Goal: Information Seeking & Learning: Learn about a topic

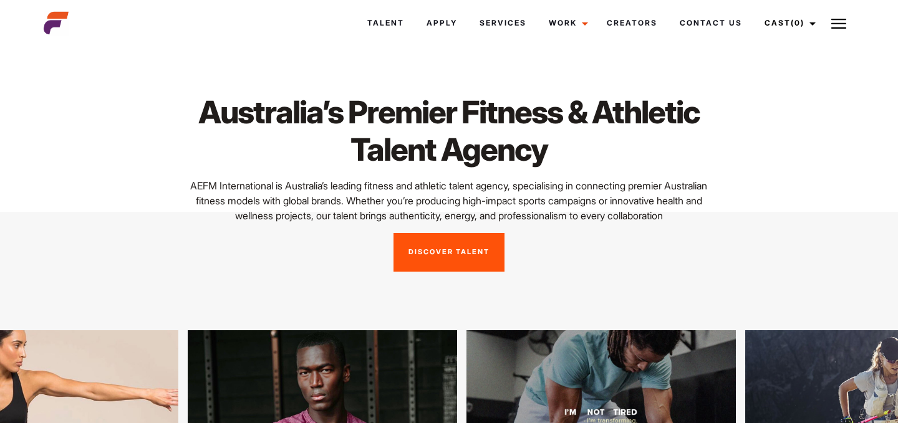
click at [450, 272] on link "Discover Talent" at bounding box center [448, 252] width 111 height 39
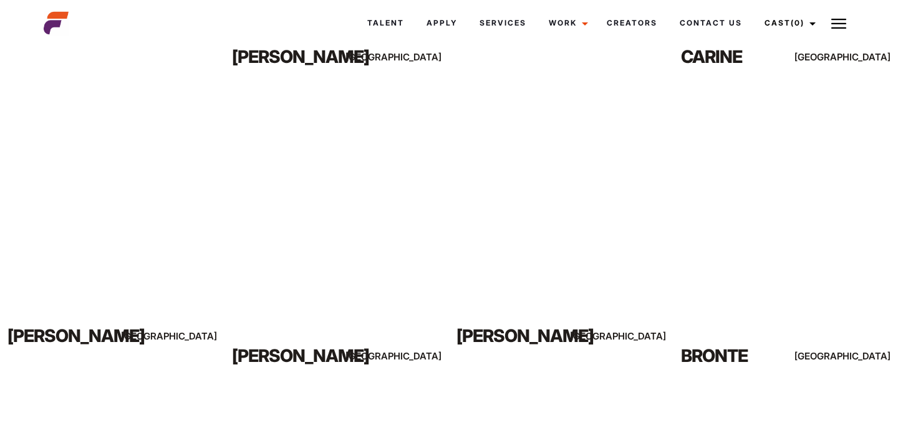
scroll to position [1414, 0]
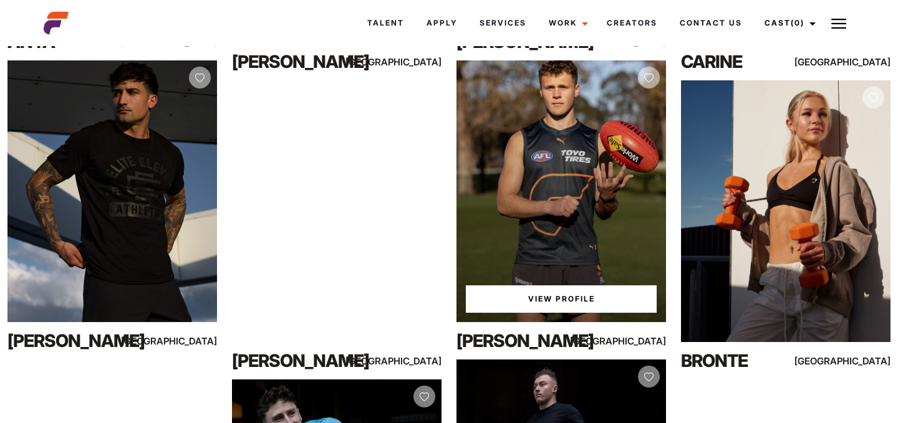
click at [541, 300] on link "View Profile" at bounding box center [561, 299] width 191 height 27
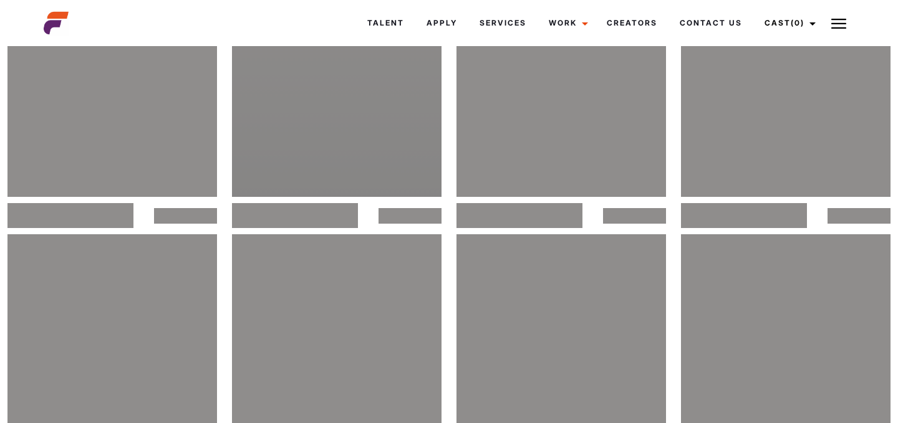
scroll to position [0, 0]
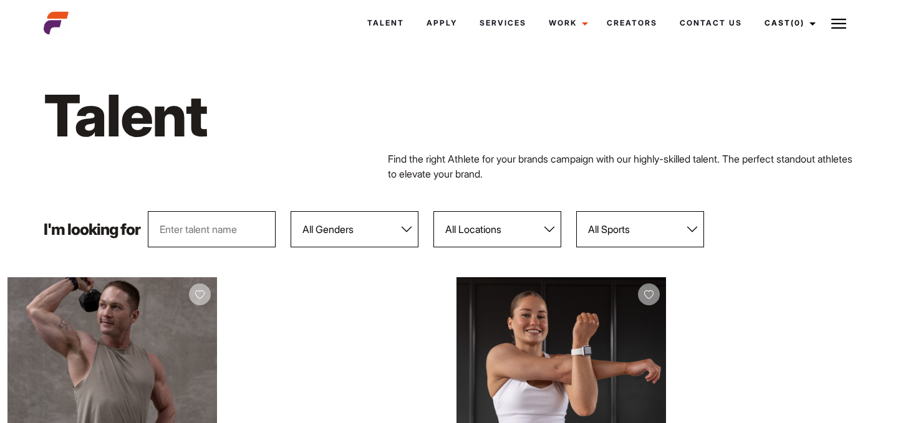
click at [216, 233] on input "text" at bounding box center [212, 229] width 128 height 36
type input "mia"
click at [241, 153] on div "Find the right Athlete for your brands campaign with our highly-skilled talent.…" at bounding box center [449, 166] width 826 height 30
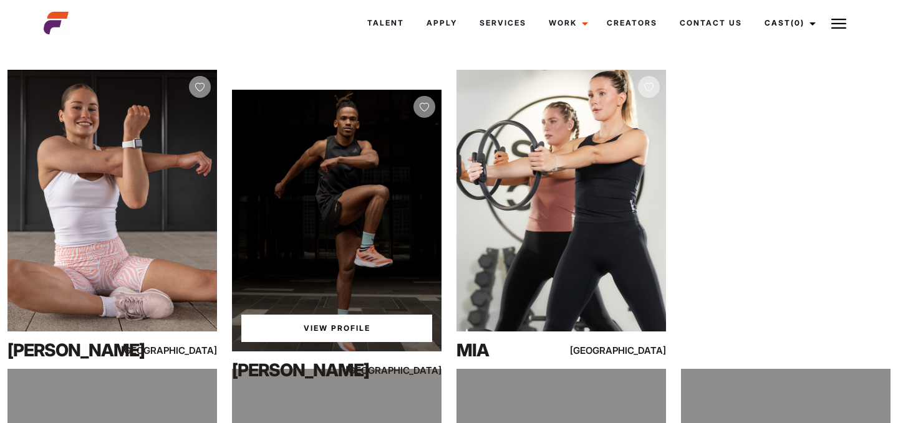
scroll to position [210, 0]
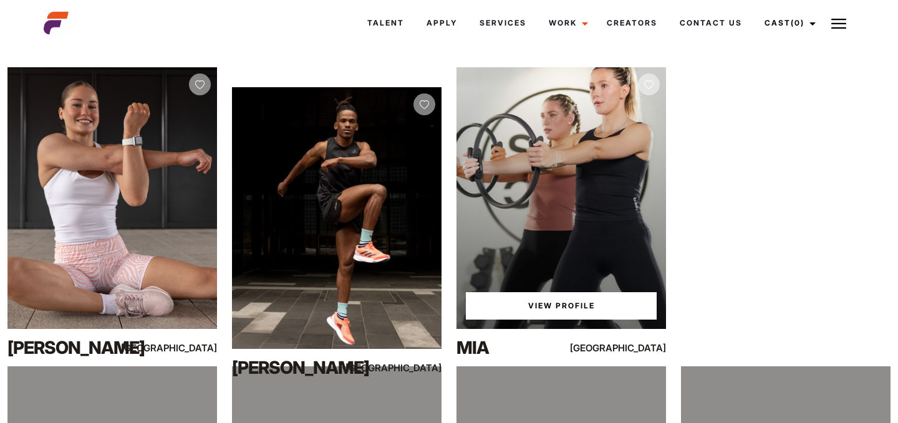
click at [550, 300] on link "View Profile" at bounding box center [561, 305] width 191 height 27
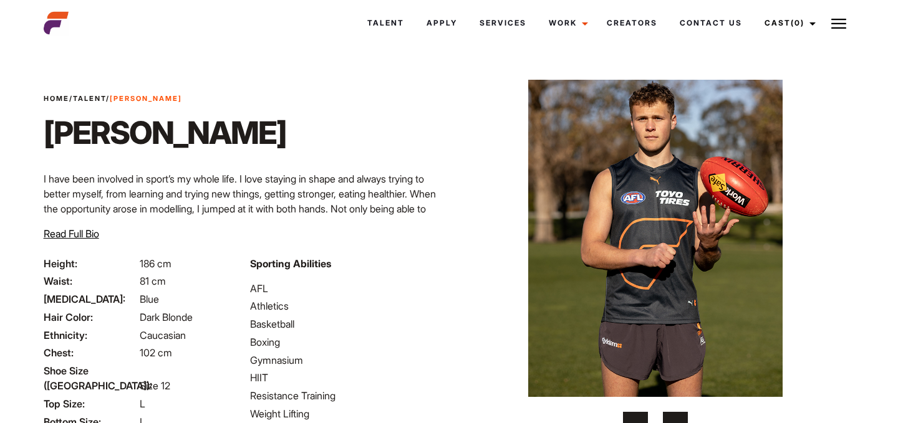
scroll to position [32, 0]
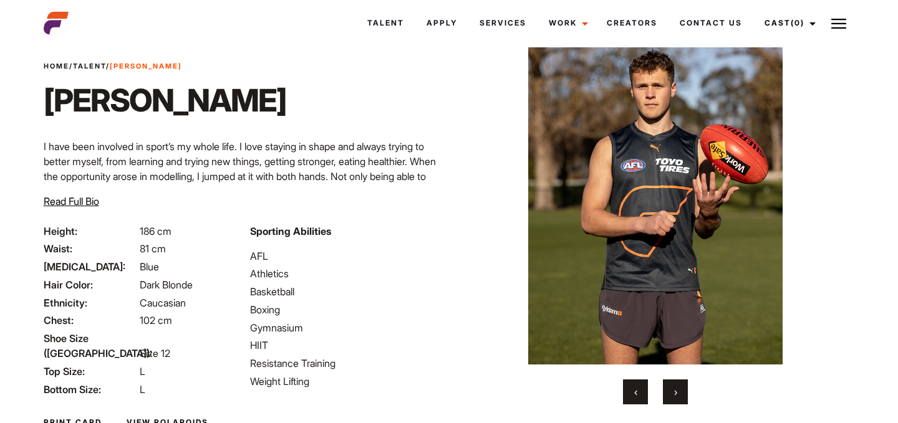
click at [675, 388] on span "›" at bounding box center [675, 392] width 3 height 12
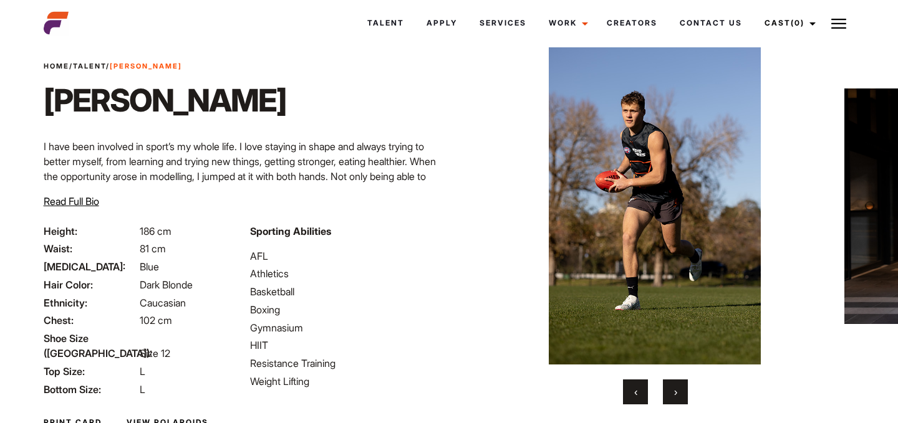
click at [675, 388] on span "›" at bounding box center [675, 392] width 3 height 12
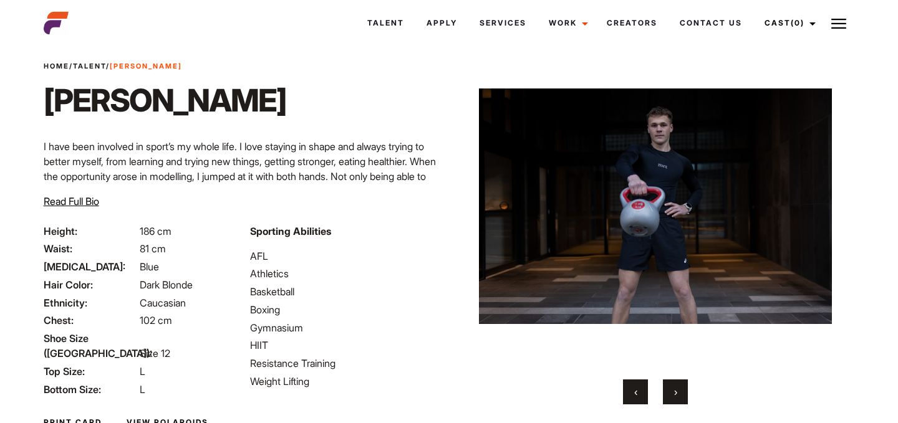
click at [675, 388] on span "›" at bounding box center [675, 392] width 3 height 12
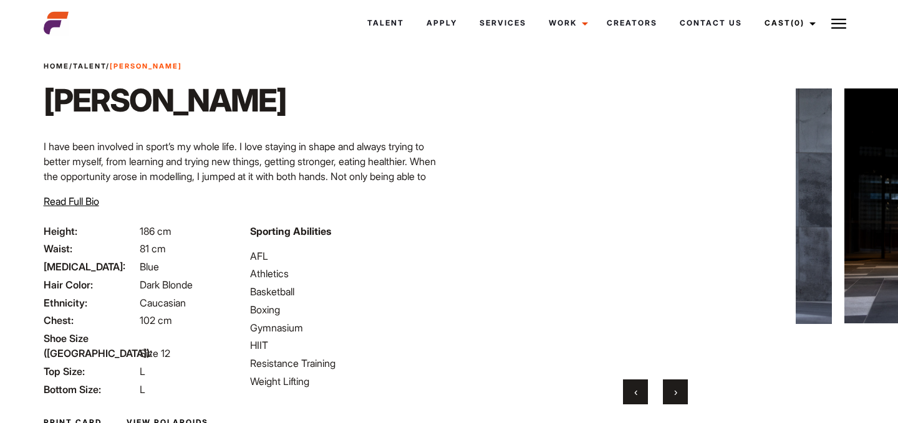
click at [675, 388] on span "›" at bounding box center [675, 392] width 3 height 12
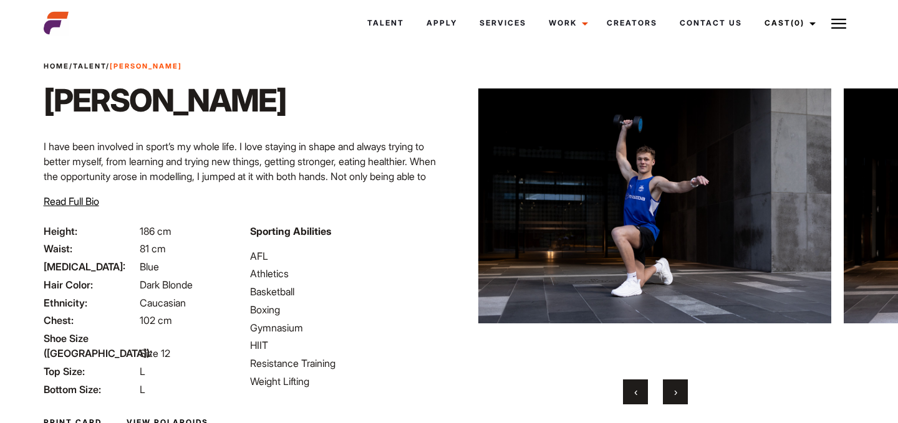
click at [675, 388] on span "›" at bounding box center [675, 392] width 3 height 12
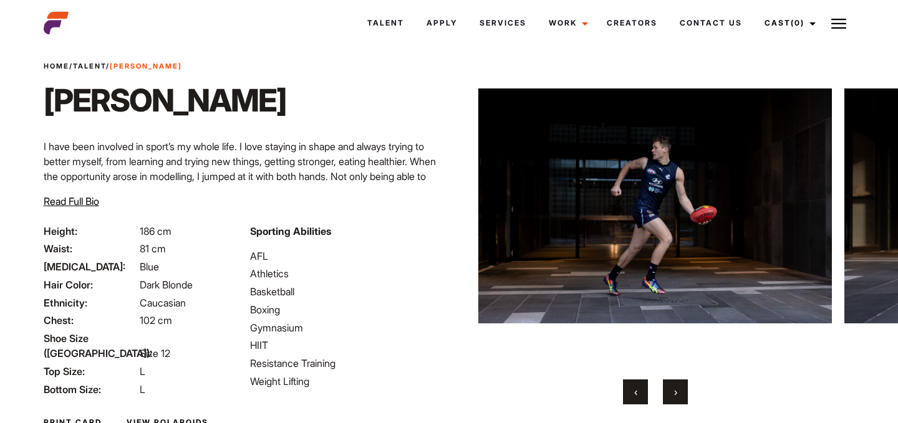
click at [675, 388] on span "›" at bounding box center [675, 392] width 3 height 12
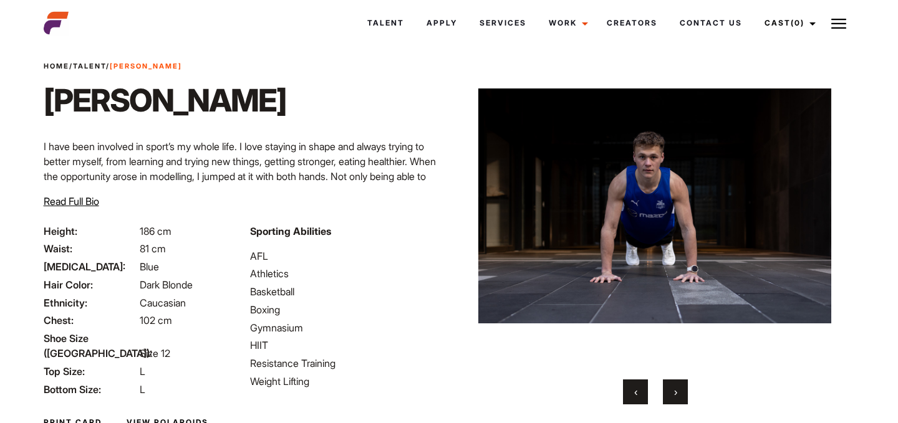
click at [675, 388] on span "›" at bounding box center [675, 392] width 3 height 12
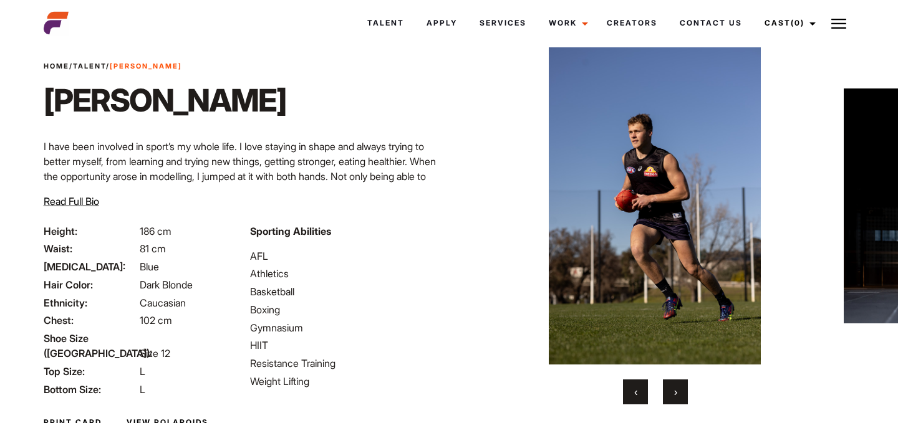
click at [675, 388] on span "›" at bounding box center [675, 392] width 3 height 12
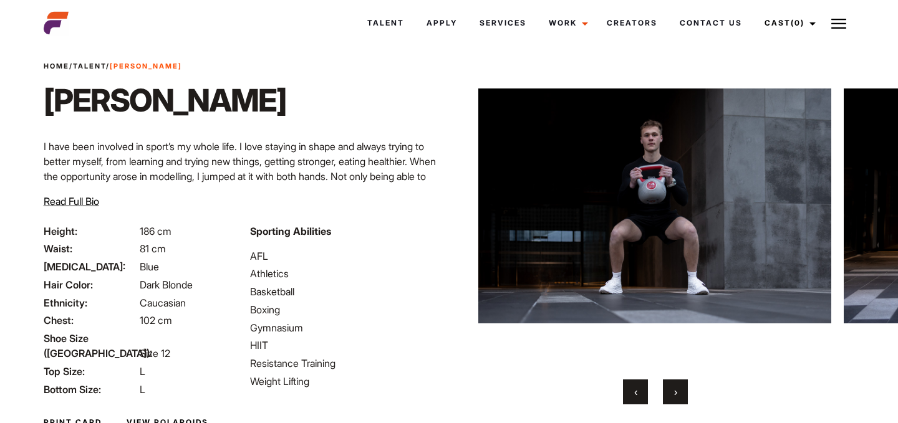
click at [675, 388] on span "›" at bounding box center [675, 392] width 3 height 12
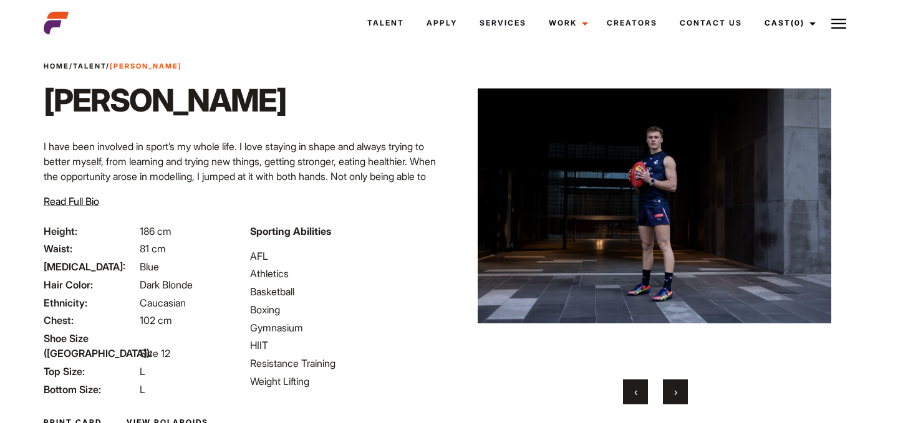
click at [675, 388] on span "›" at bounding box center [675, 392] width 3 height 12
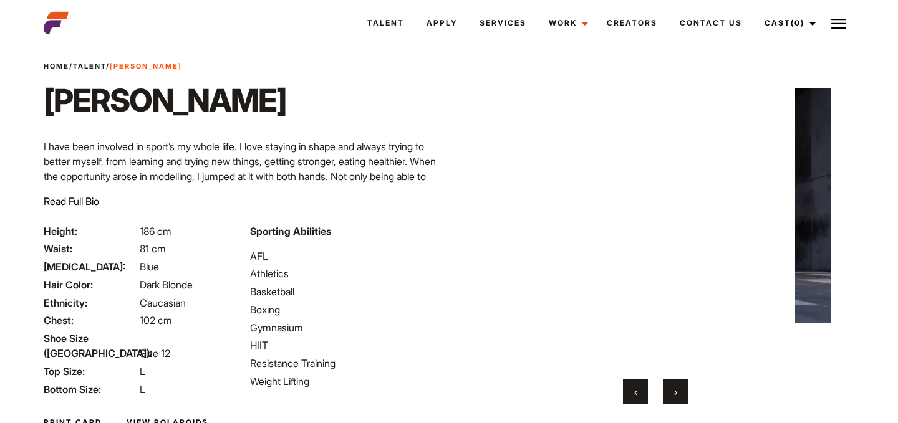
click at [675, 388] on span "›" at bounding box center [675, 392] width 3 height 12
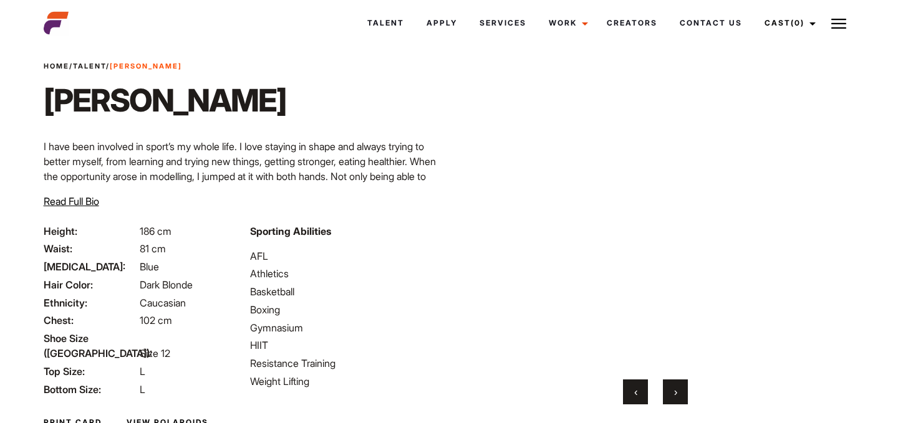
click at [675, 388] on span "›" at bounding box center [675, 392] width 3 height 12
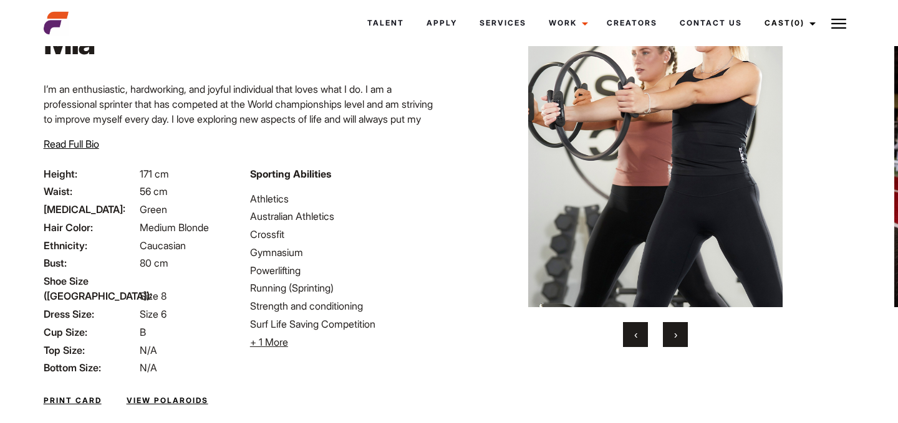
scroll to position [92, 0]
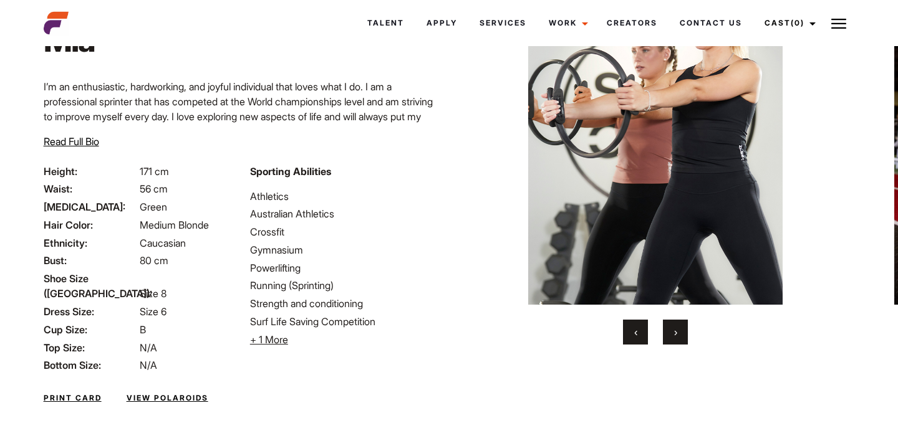
click at [668, 332] on button "›" at bounding box center [675, 332] width 25 height 25
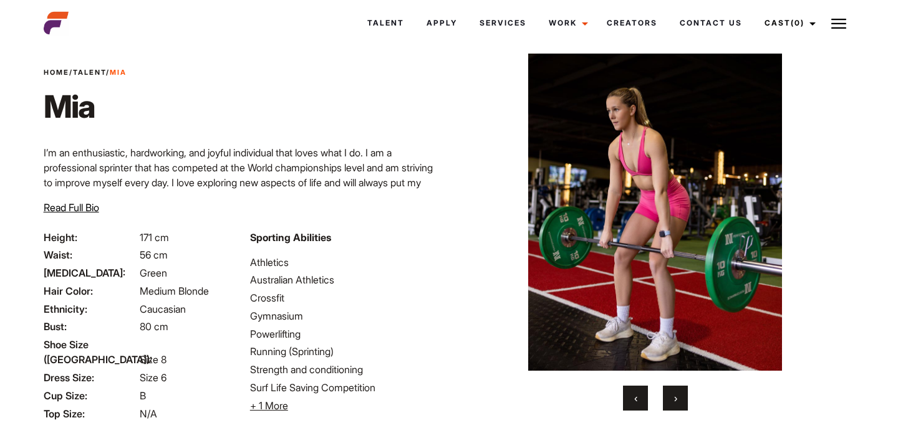
scroll to position [25, 0]
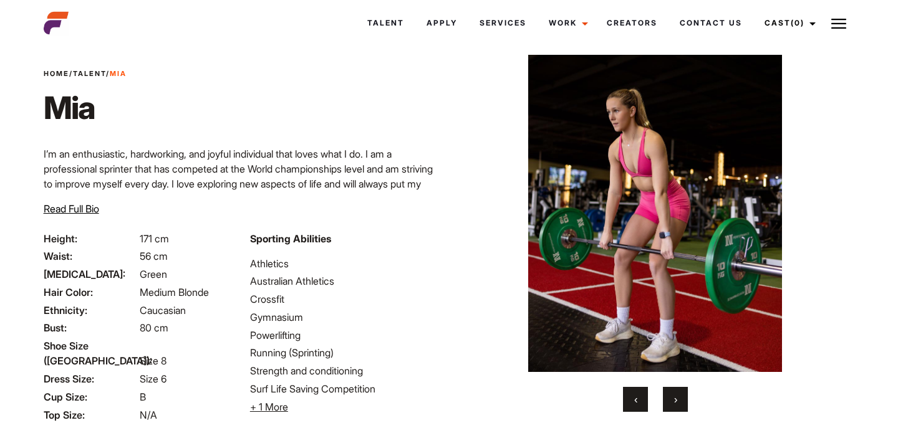
click at [674, 399] on span "›" at bounding box center [675, 399] width 3 height 12
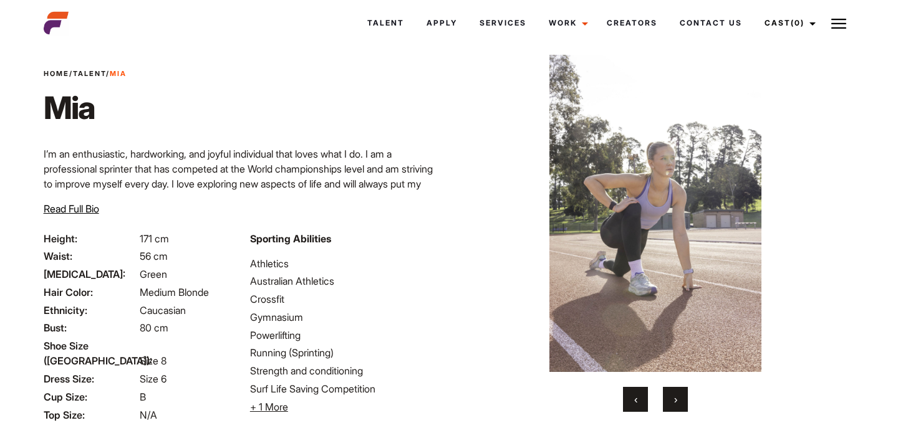
click at [674, 399] on span "›" at bounding box center [675, 399] width 3 height 12
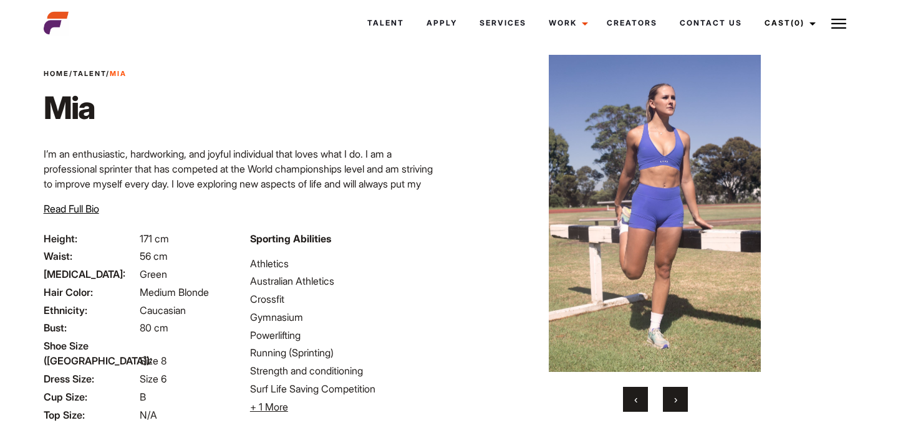
click at [674, 399] on span "›" at bounding box center [675, 399] width 3 height 12
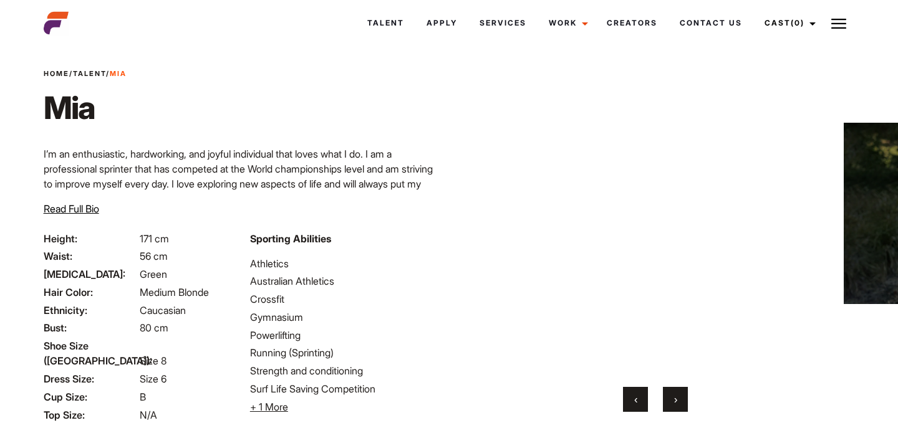
click at [674, 399] on span "›" at bounding box center [675, 399] width 3 height 12
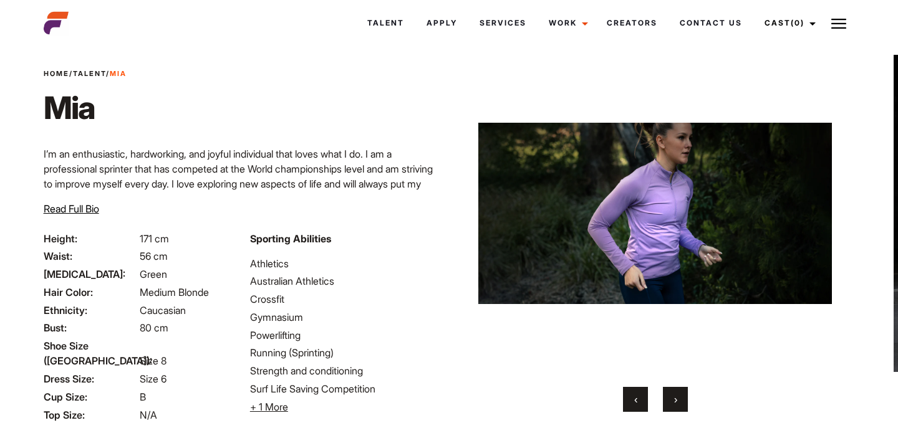
click at [650, 402] on div "‹ ›" at bounding box center [655, 399] width 353 height 25
click at [645, 402] on button "‹" at bounding box center [635, 399] width 25 height 25
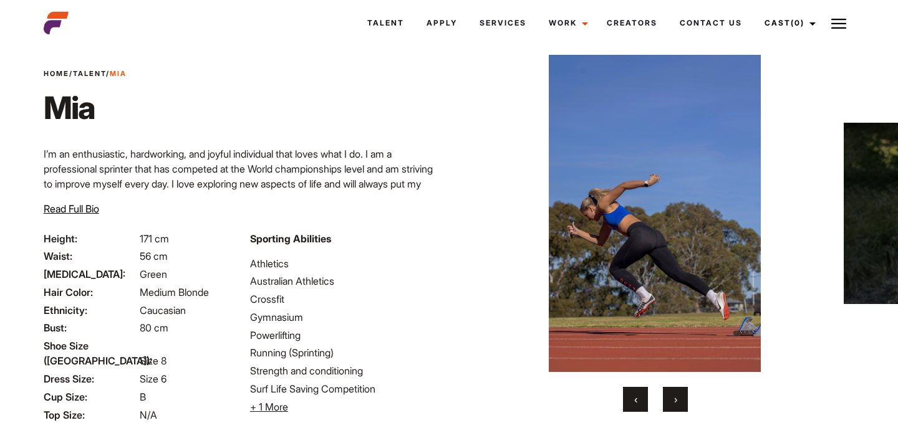
click at [681, 398] on button "›" at bounding box center [675, 399] width 25 height 25
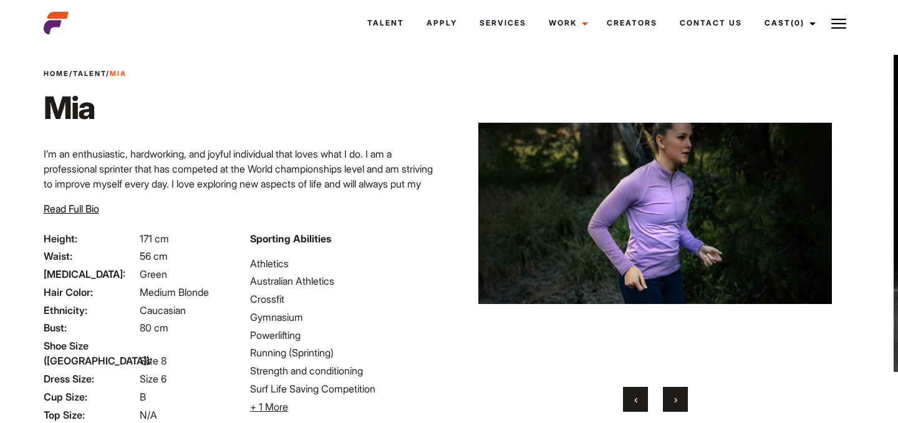
click at [681, 398] on button "›" at bounding box center [675, 399] width 25 height 25
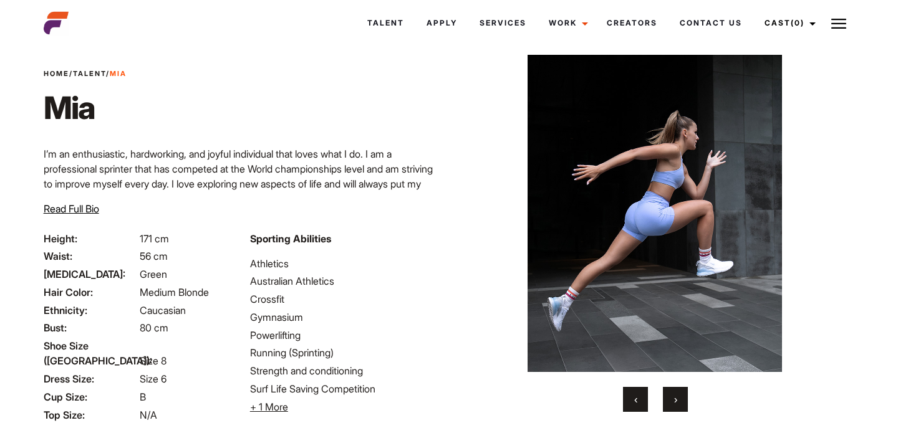
click at [681, 398] on button "›" at bounding box center [675, 399] width 25 height 25
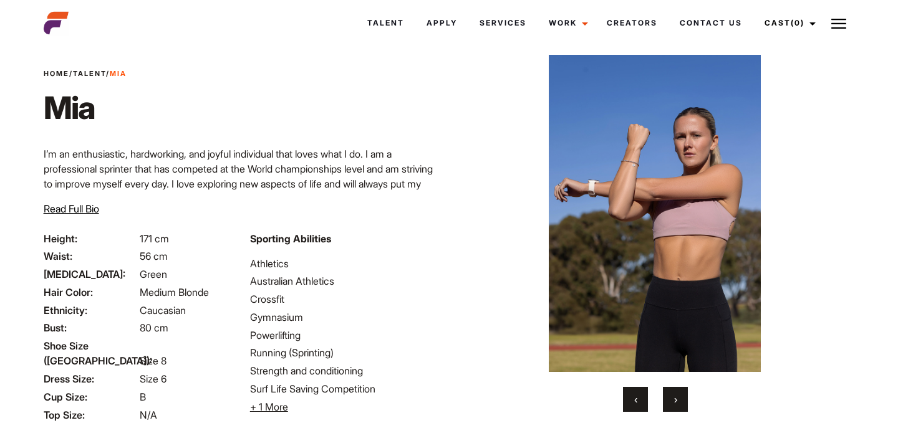
click at [681, 398] on button "›" at bounding box center [675, 399] width 25 height 25
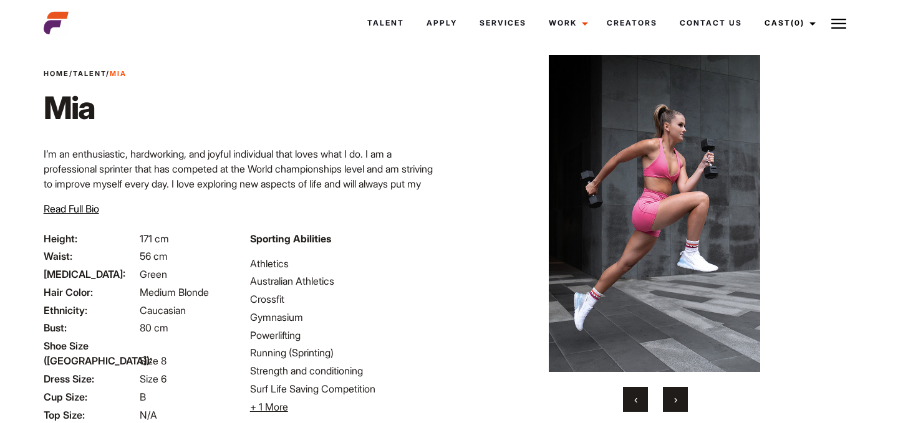
click at [681, 398] on button "›" at bounding box center [675, 399] width 25 height 25
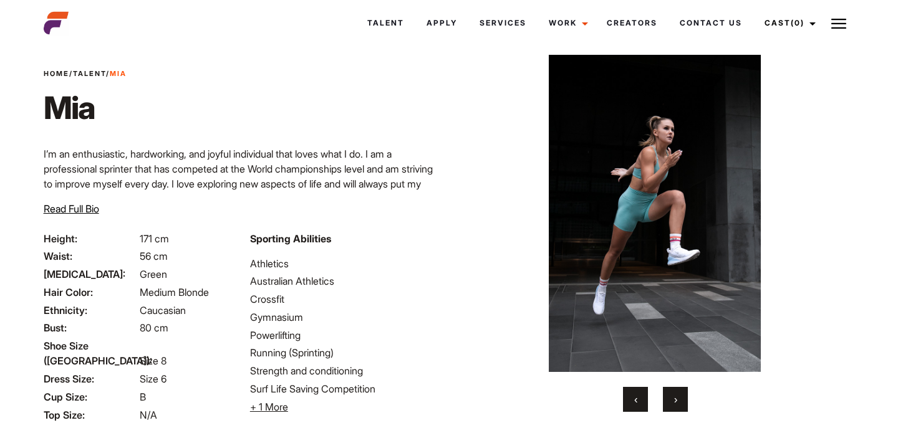
click at [681, 398] on button "›" at bounding box center [675, 399] width 25 height 25
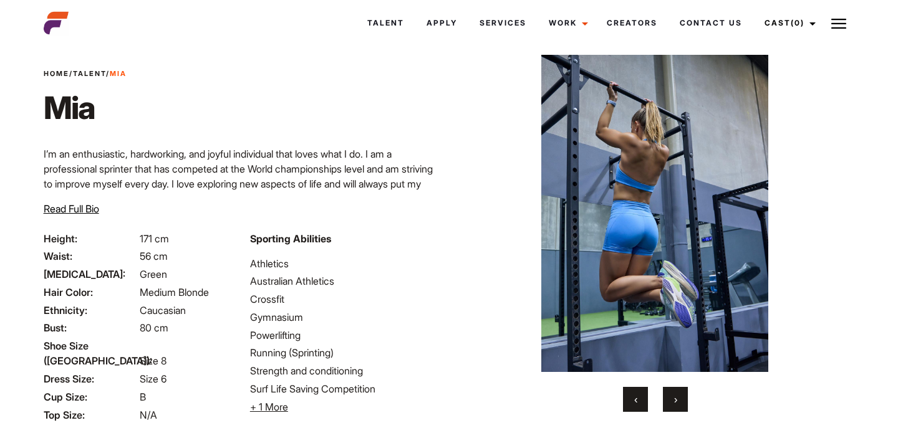
click at [681, 398] on button "›" at bounding box center [675, 399] width 25 height 25
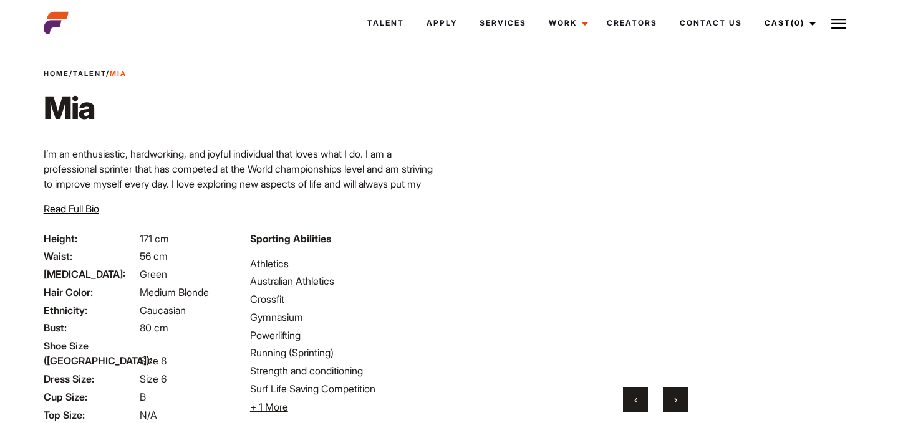
click at [681, 398] on button "›" at bounding box center [675, 399] width 25 height 25
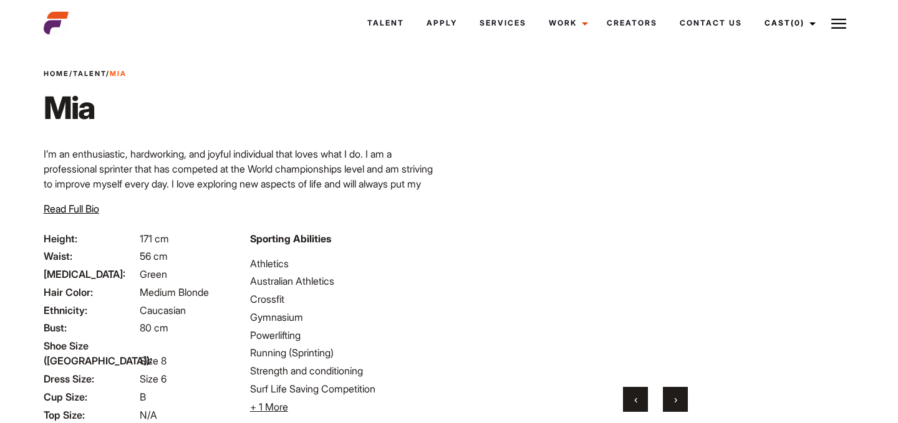
click at [681, 398] on button "›" at bounding box center [675, 399] width 25 height 25
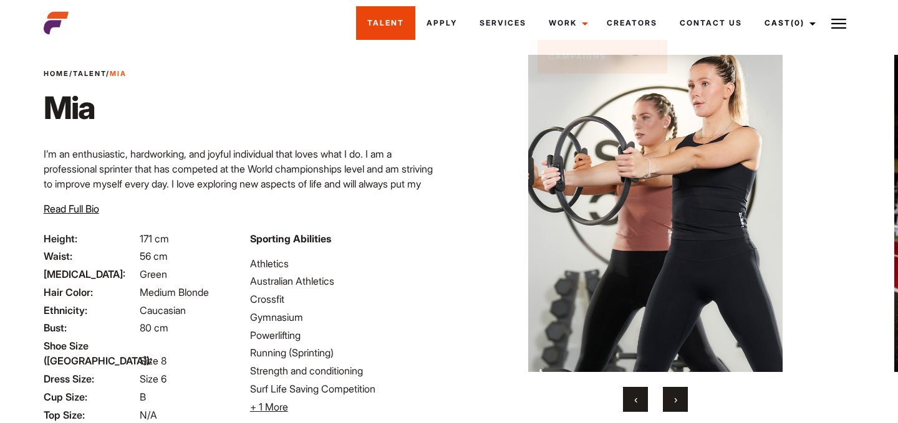
click at [374, 28] on link "Talent" at bounding box center [385, 23] width 59 height 34
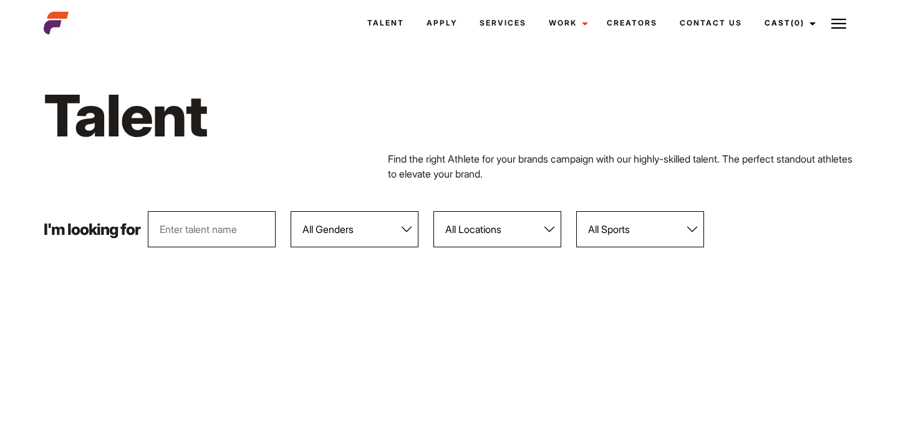
click at [354, 231] on select "All Genders [DEMOGRAPHIC_DATA] [DEMOGRAPHIC_DATA]" at bounding box center [355, 229] width 128 height 36
select select "104"
click at [291, 211] on select "All Genders [DEMOGRAPHIC_DATA] [DEMOGRAPHIC_DATA]" at bounding box center [355, 229] width 128 height 36
click at [497, 227] on select "All Locations [GEOGRAPHIC_DATA] [GEOGRAPHIC_DATA] [GEOGRAPHIC_DATA] [GEOGRAPHIC…" at bounding box center [497, 229] width 128 height 36
select select "122"
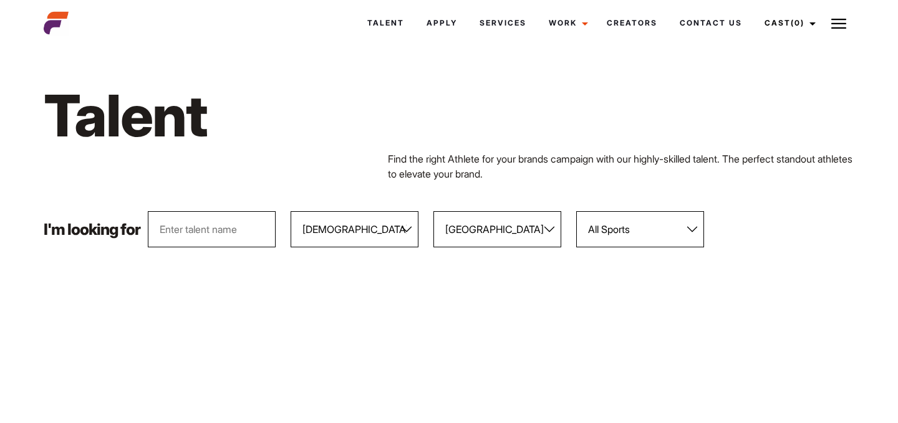
click at [434, 211] on select "All Locations [GEOGRAPHIC_DATA] [GEOGRAPHIC_DATA] [GEOGRAPHIC_DATA] [GEOGRAPHIC…" at bounding box center [497, 229] width 128 height 36
click at [213, 238] on input "text" at bounding box center [212, 229] width 128 height 36
type input "jasmine"
click at [253, 175] on div "Find the right Athlete for your brands campaign with our highly-skilled talent.…" at bounding box center [449, 166] width 826 height 30
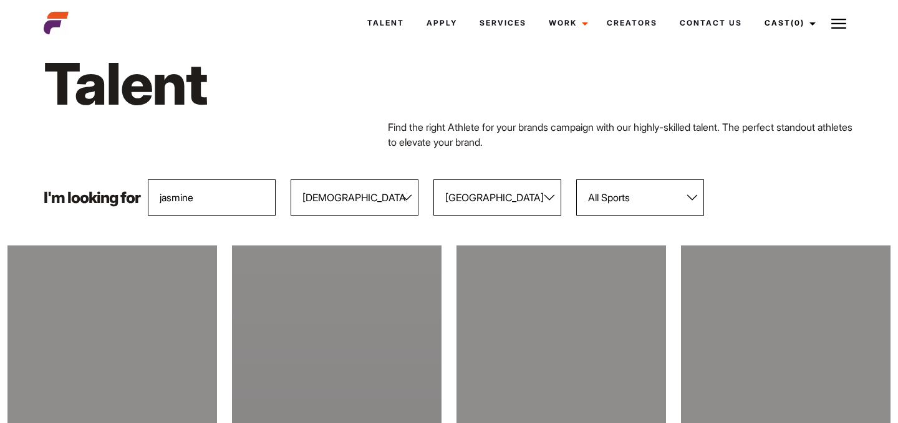
scroll to position [22, 0]
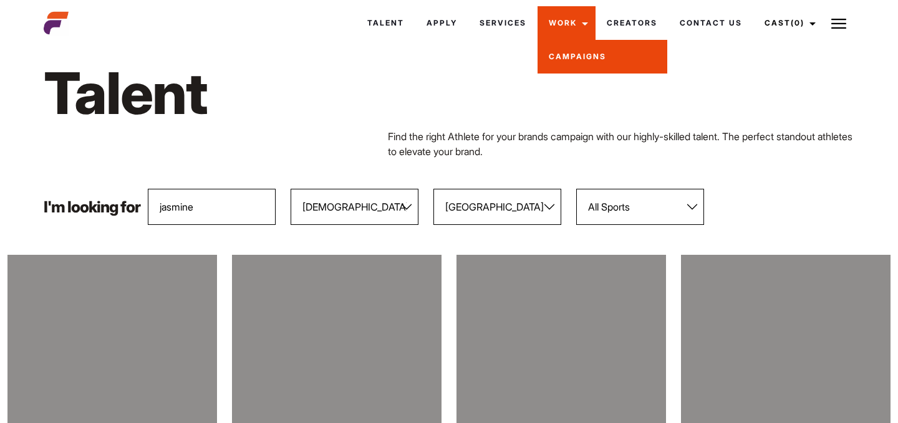
click at [560, 50] on link "Campaigns" at bounding box center [602, 57] width 130 height 34
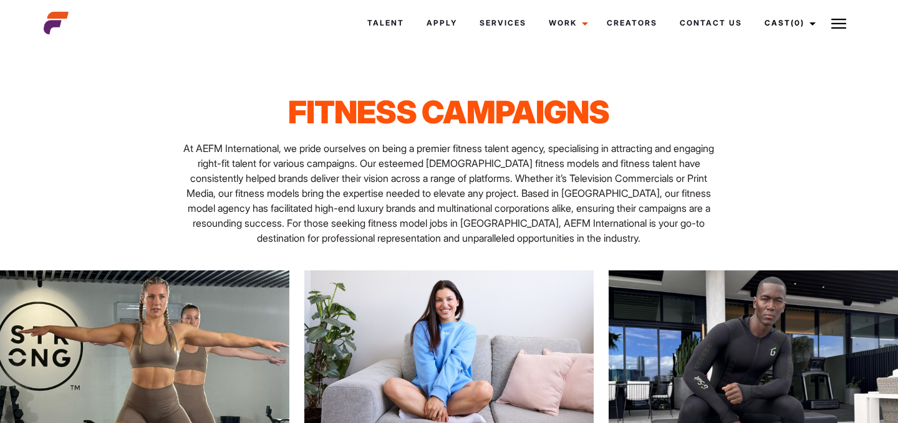
click at [845, 21] on img at bounding box center [838, 23] width 15 height 15
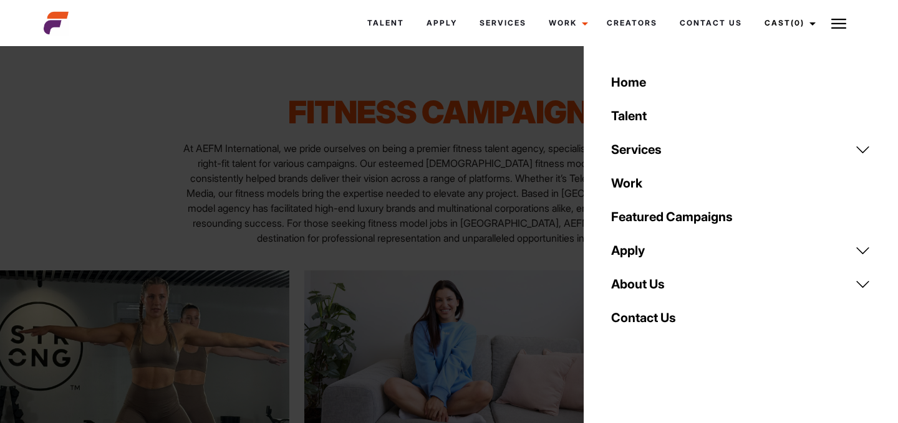
click at [663, 155] on link "Services" at bounding box center [740, 150] width 274 height 34
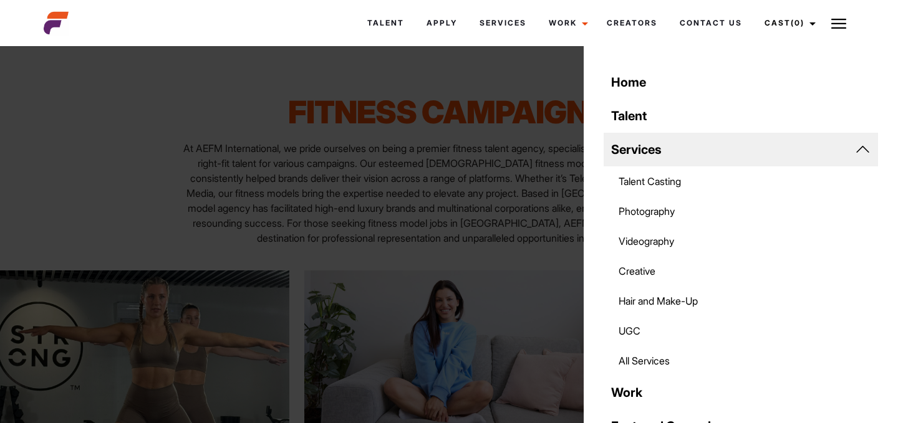
click at [660, 213] on link "Photography" at bounding box center [740, 211] width 274 height 30
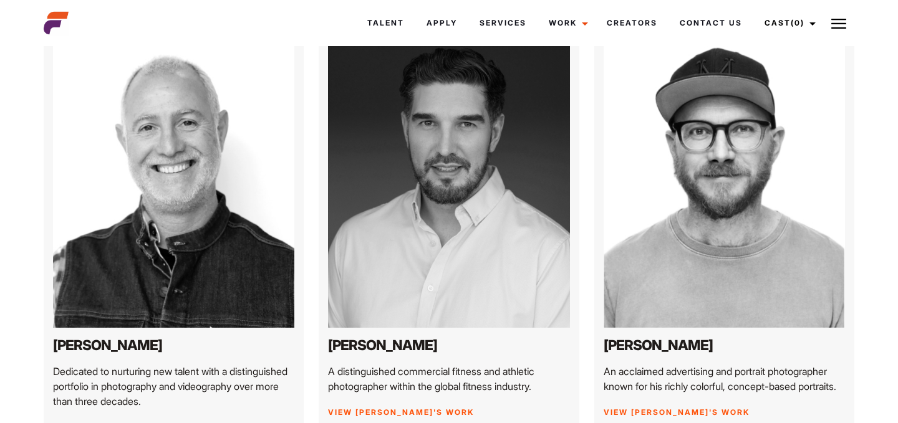
scroll to position [150, 0]
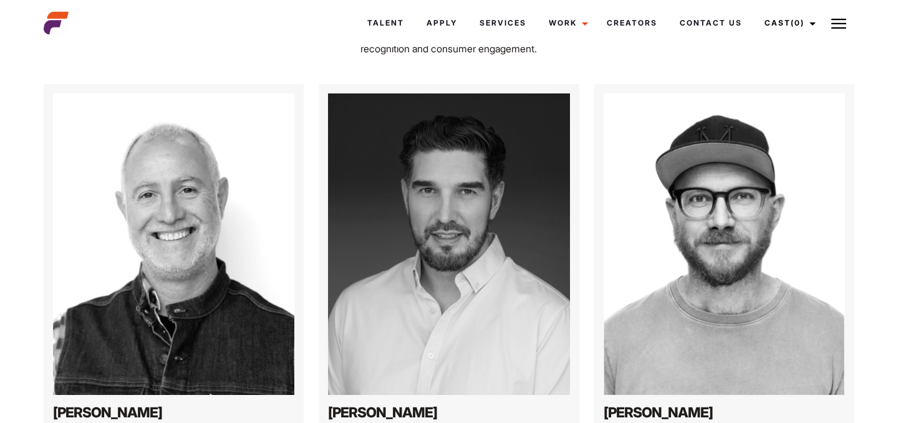
click at [416, 309] on img at bounding box center [449, 245] width 242 height 302
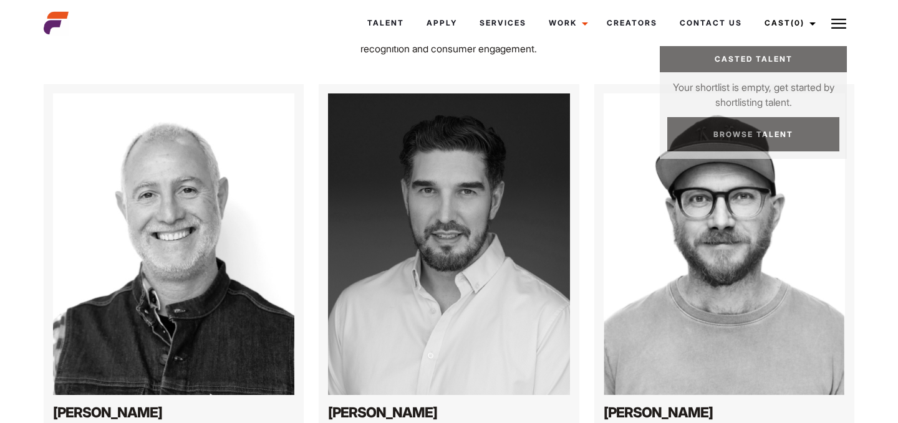
click at [834, 26] on img at bounding box center [838, 23] width 15 height 15
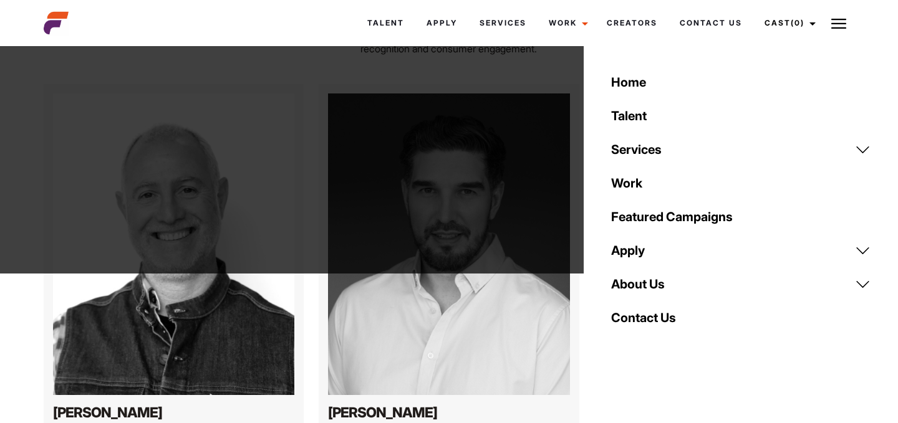
click at [659, 284] on link "About Us" at bounding box center [740, 284] width 274 height 34
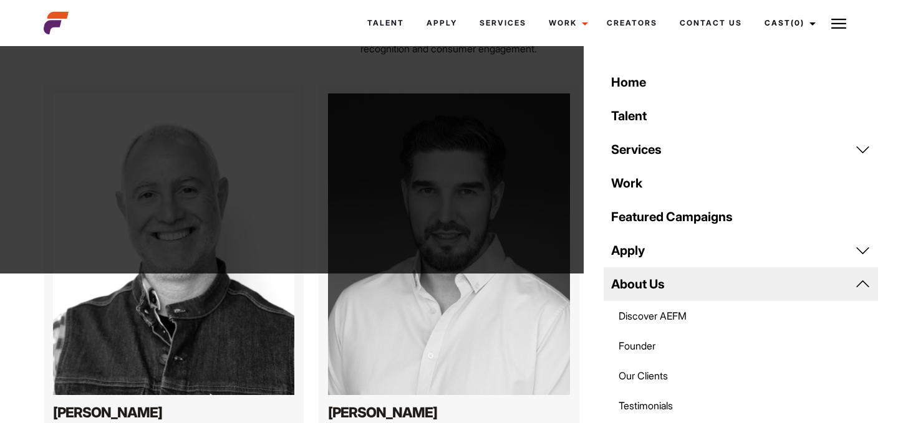
click at [659, 284] on link "About Us" at bounding box center [740, 284] width 274 height 34
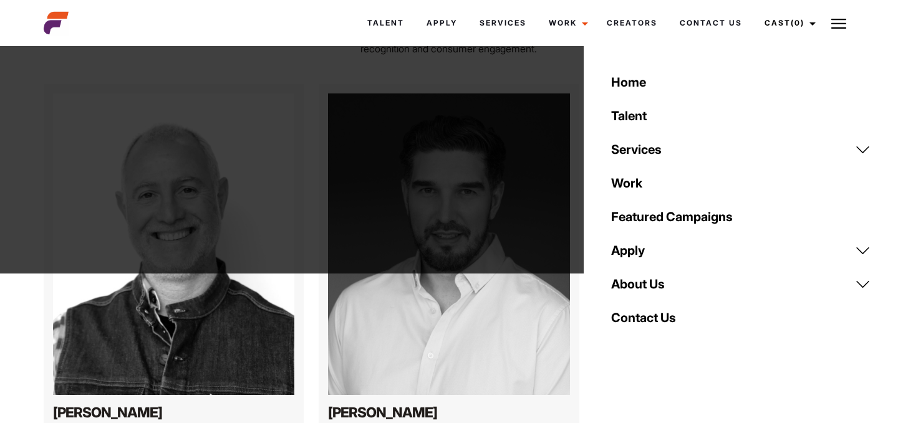
click at [704, 247] on link "Apply" at bounding box center [740, 251] width 274 height 34
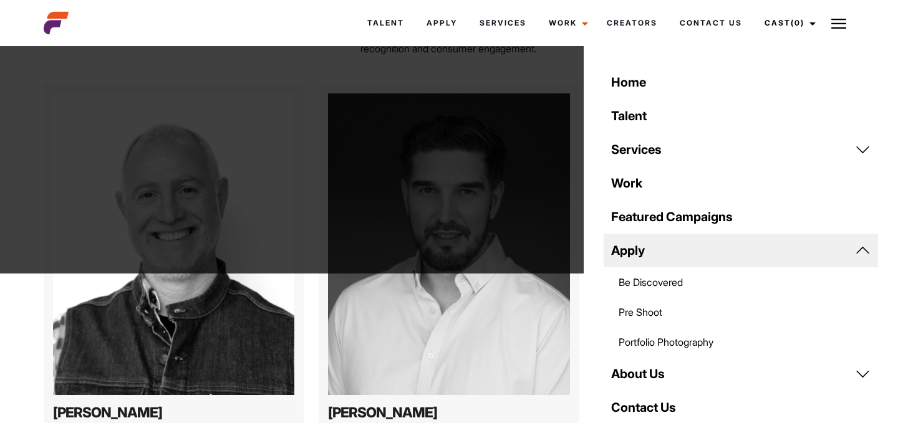
click at [652, 345] on link "Portfolio Photography" at bounding box center [740, 342] width 274 height 30
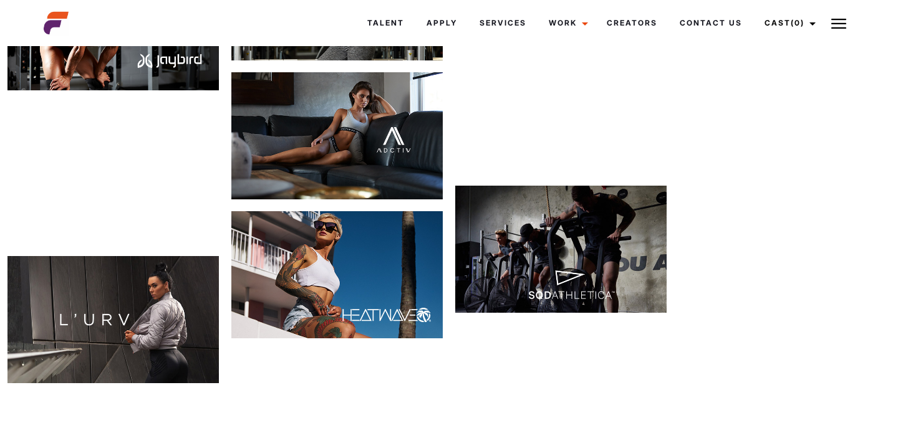
scroll to position [1870, 0]
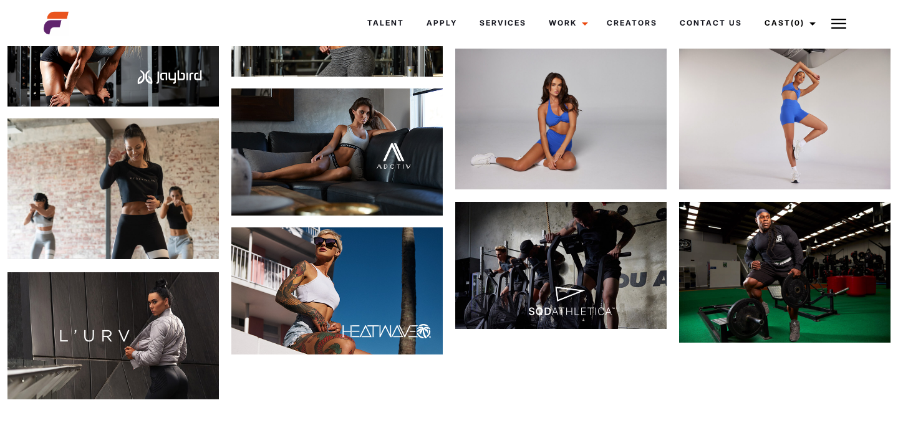
click at [827, 294] on img at bounding box center [784, 272] width 211 height 141
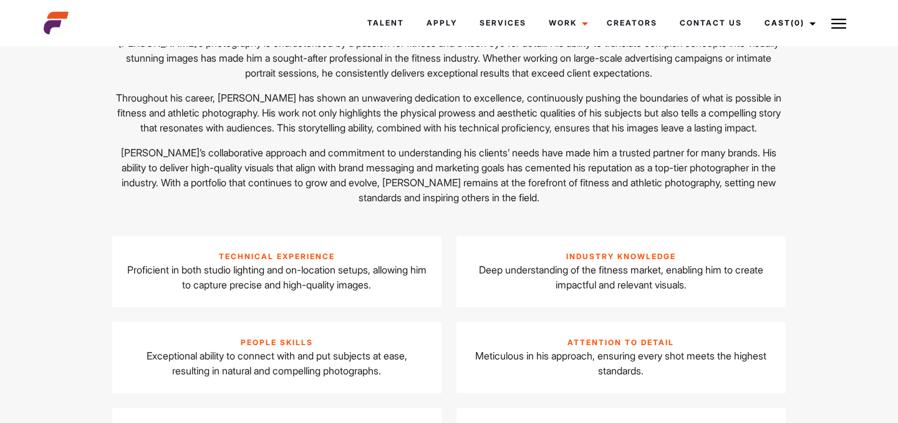
scroll to position [0, 0]
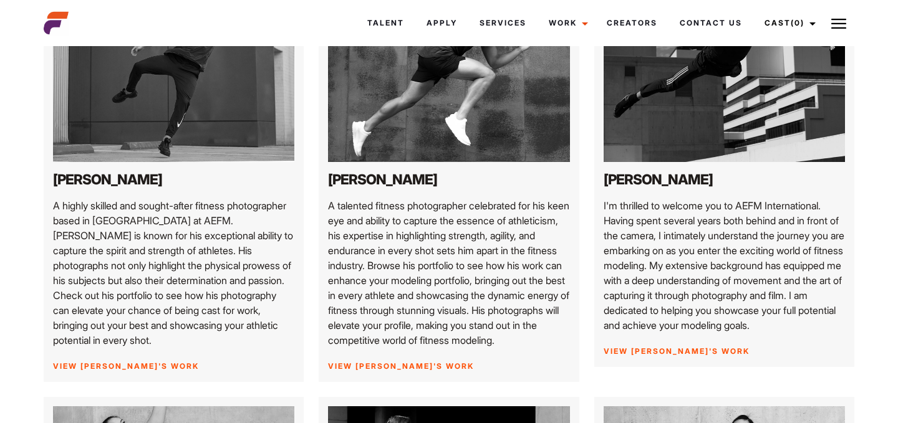
scroll to position [261, 0]
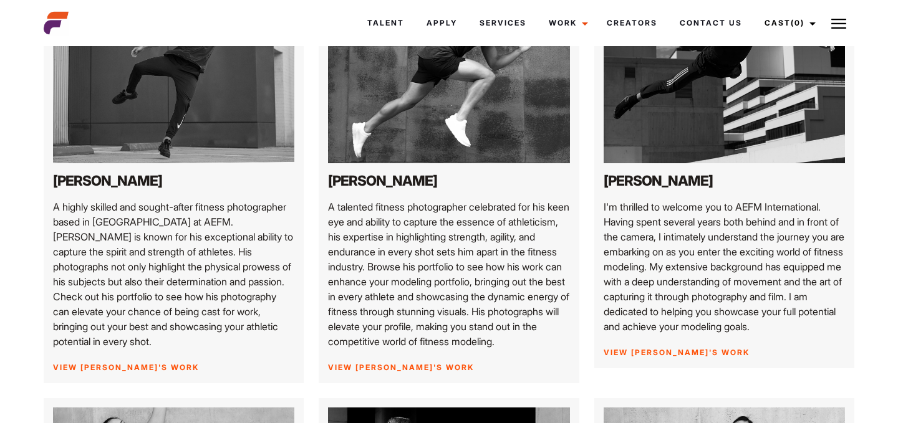
click at [419, 122] on img at bounding box center [449, 72] width 242 height 181
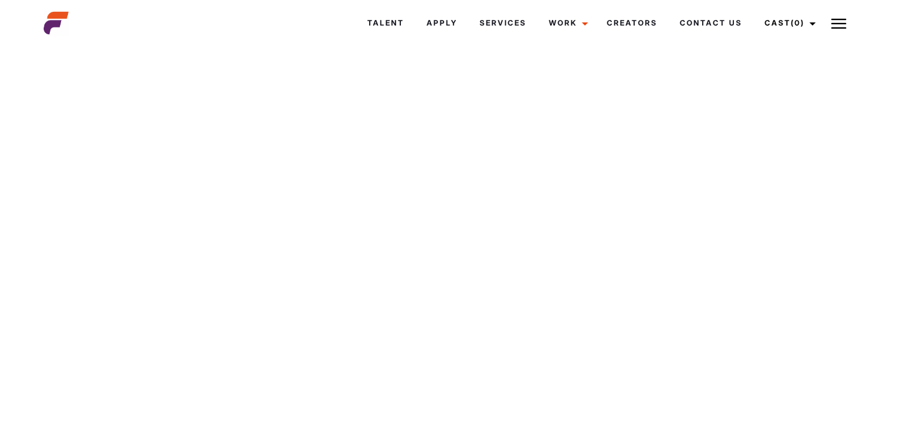
scroll to position [2821, 0]
